Goal: Information Seeking & Learning: Learn about a topic

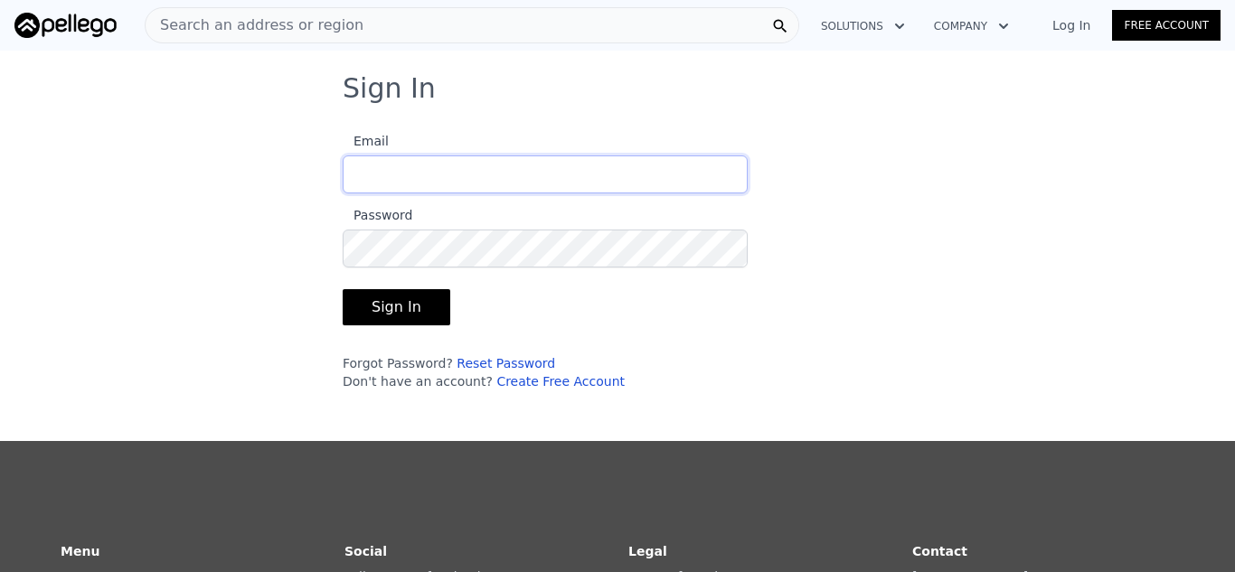
type input "[EMAIL_ADDRESS][DOMAIN_NAME]"
click at [418, 303] on button "Sign In" at bounding box center [397, 307] width 108 height 36
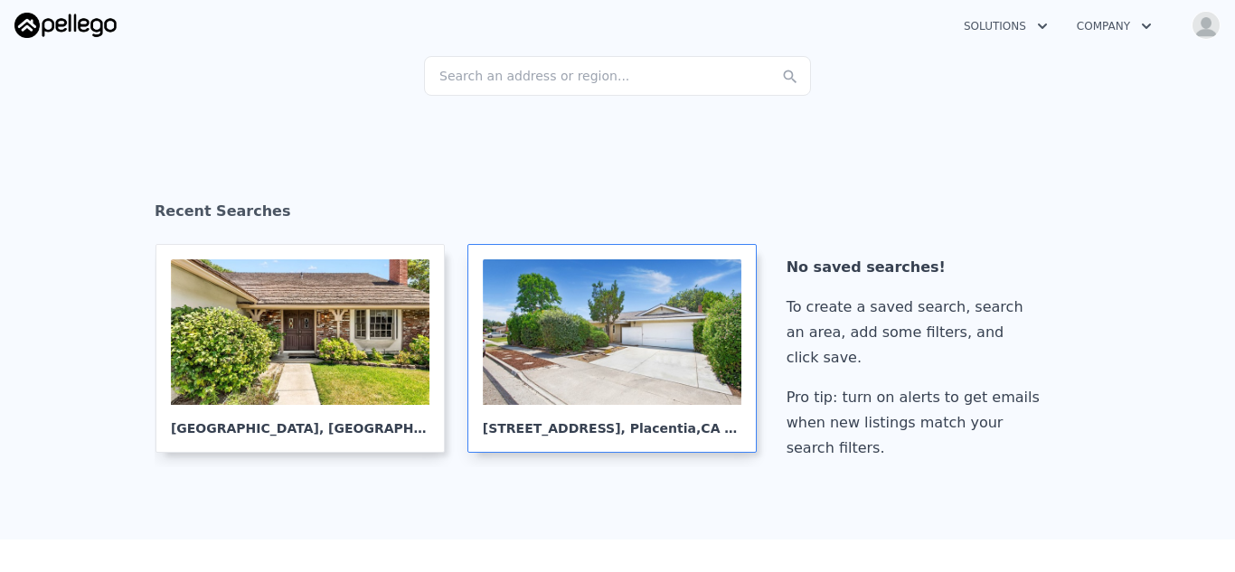
scroll to position [196, 0]
click at [589, 371] on div at bounding box center [612, 332] width 259 height 146
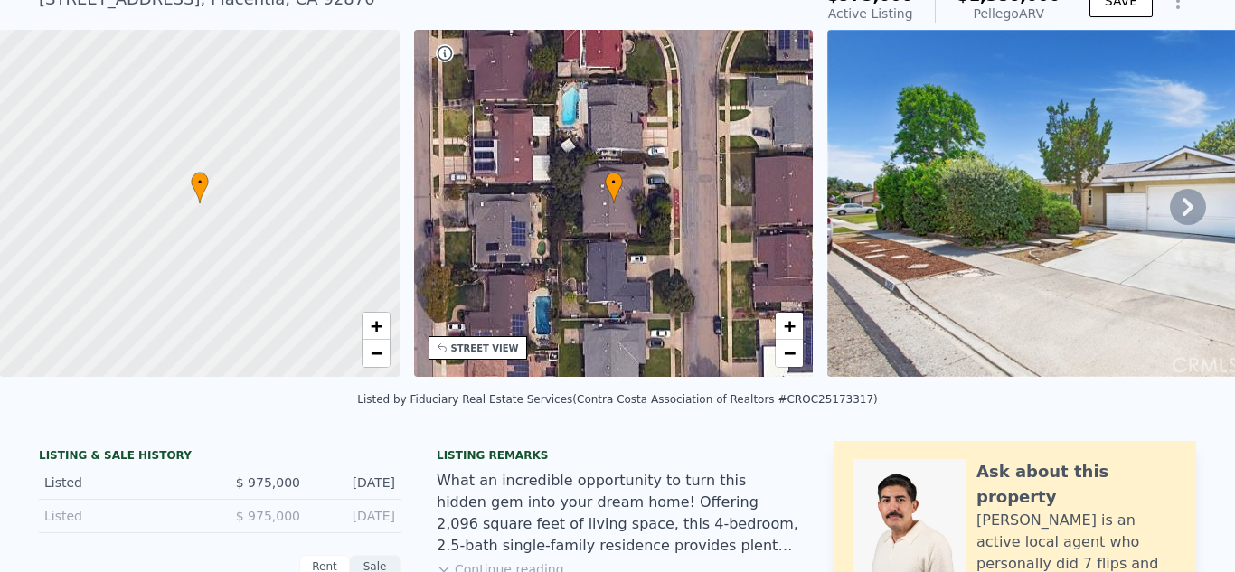
scroll to position [6, 0]
